Goal: Check status: Check status

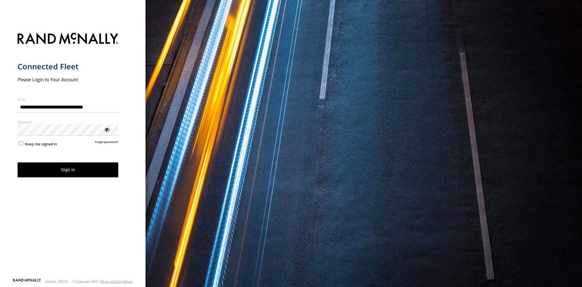
click at [97, 168] on button "Sign in" at bounding box center [68, 170] width 101 height 15
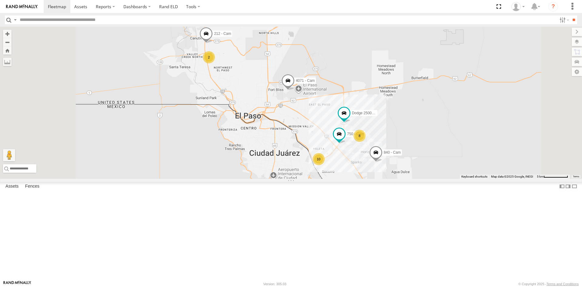
scroll to position [116, 0]
click at [0, 0] on div "212 - Cam All Assets" at bounding box center [0, 0] width 0 height 0
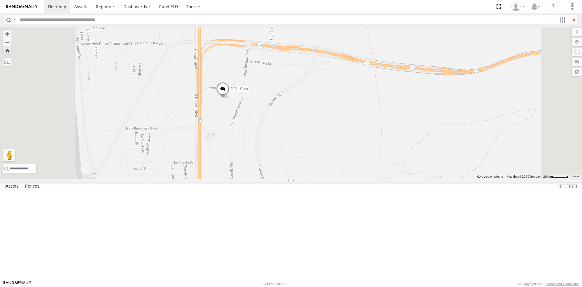
click at [230, 99] on span at bounding box center [222, 90] width 13 height 16
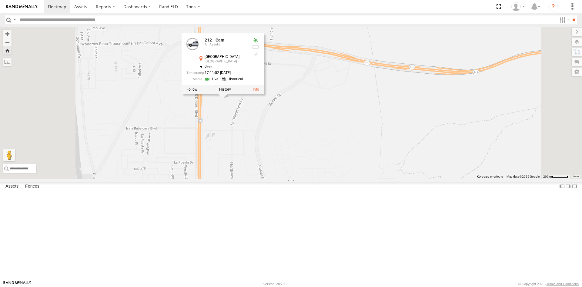
click at [324, 179] on div "212 - Cam 212 - Cam All Assets El Paso El Paso 31.90163 , -106.57947 0 17:11:52…" at bounding box center [291, 103] width 582 height 152
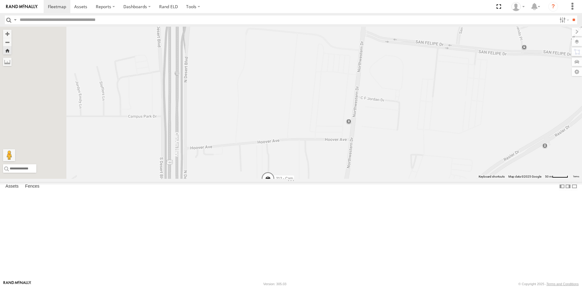
drag, startPoint x: 298, startPoint y: 155, endPoint x: 369, endPoint y: 196, distance: 82.0
click at [369, 179] on div "212 - Cam" at bounding box center [291, 103] width 582 height 152
click at [576, 42] on label at bounding box center [571, 42] width 22 height 8
click at [0, 0] on label at bounding box center [0, 0] width 0 height 0
click at [0, 0] on span "Satellite + Roadmap" at bounding box center [0, 0] width 0 height 0
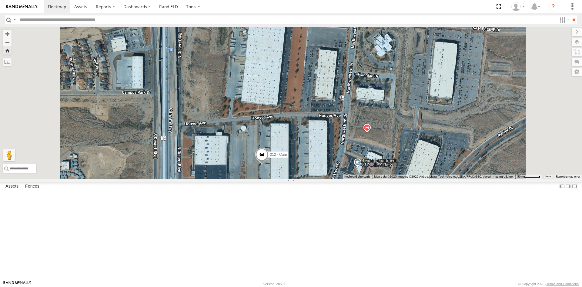
drag, startPoint x: 394, startPoint y: 139, endPoint x: 386, endPoint y: 116, distance: 24.2
click at [388, 116] on div "212 - Cam" at bounding box center [291, 103] width 582 height 152
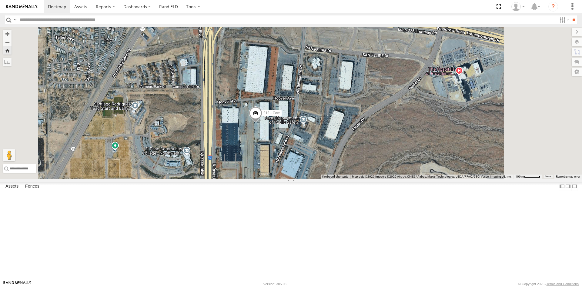
drag, startPoint x: 406, startPoint y: 115, endPoint x: 373, endPoint y: 124, distance: 34.1
click at [373, 124] on div "212 - Cam" at bounding box center [291, 103] width 582 height 152
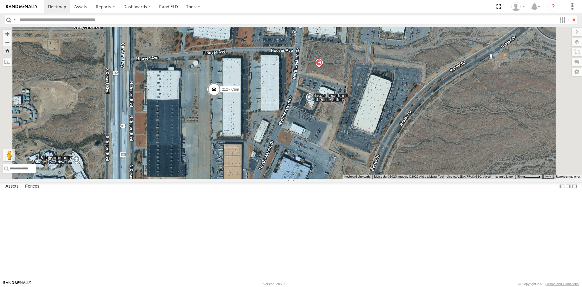
drag, startPoint x: 338, startPoint y: 139, endPoint x: 332, endPoint y: 79, distance: 60.1
click at [332, 79] on div "212 - Cam" at bounding box center [291, 103] width 582 height 152
